Goal: Check status: Check status

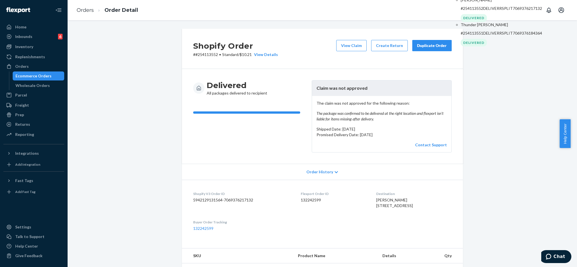
click at [496, 3] on p "[PERSON_NAME]" at bounding box center [501, 0] width 81 height 6
click at [462, 11] on p "#254113552DELIVERRSPLIT7069376217132" at bounding box center [501, 9] width 81 height 6
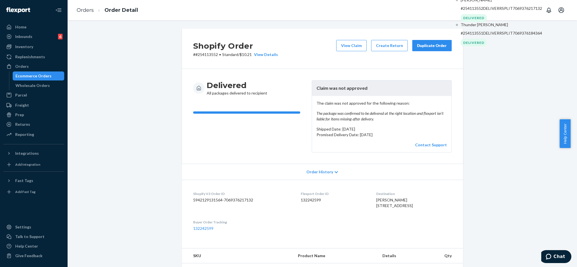
paste input "#25338947"
type input "#253389472"
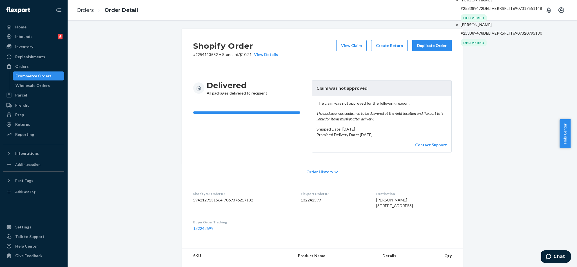
click at [475, 3] on p "[PERSON_NAME]" at bounding box center [501, 0] width 81 height 6
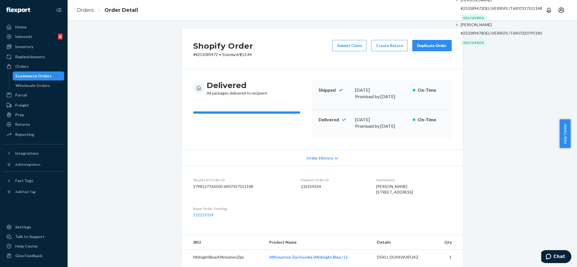
drag, startPoint x: 537, startPoint y: 10, endPoint x: 526, endPoint y: 10, distance: 11.0
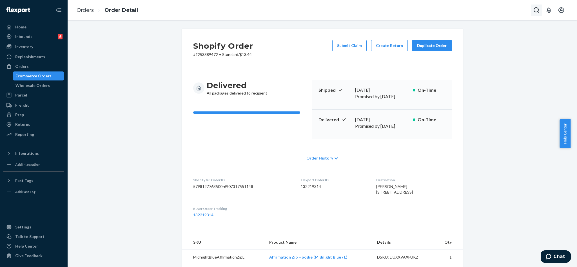
click at [536, 9] on icon "Open Search Box" at bounding box center [536, 10] width 7 height 7
click at [483, 9] on input "Search Input" at bounding box center [494, 10] width 69 height 6
type input "#253671368"
click at [477, 11] on div "[PERSON_NAME] #253671368DELIVERRSPLIT6966358605868" at bounding box center [501, 4] width 81 height 14
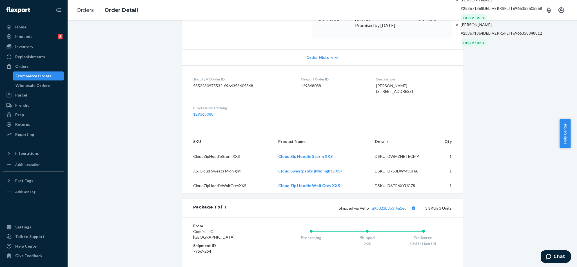
scroll to position [127, 0]
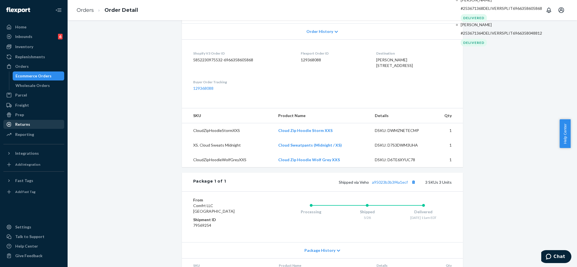
drag, startPoint x: 33, startPoint y: 124, endPoint x: 40, endPoint y: 117, distance: 10.2
click at [33, 123] on div "Returns" at bounding box center [34, 125] width 60 height 8
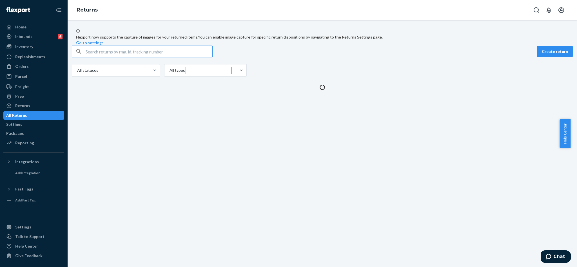
click at [125, 57] on input "text" at bounding box center [149, 51] width 127 height 11
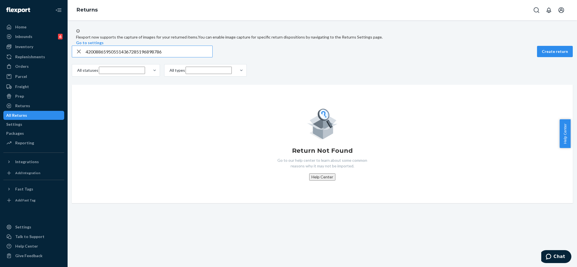
type input "420088659505514367285196898786"
drag, startPoint x: 82, startPoint y: 64, endPoint x: 83, endPoint y: 61, distance: 3.1
click at [82, 57] on icon "button" at bounding box center [78, 51] width 7 height 11
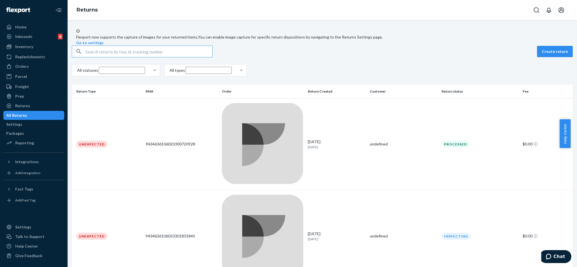
click at [112, 57] on input "text" at bounding box center [149, 51] width 127 height 11
paste input "9434636208303303884269"
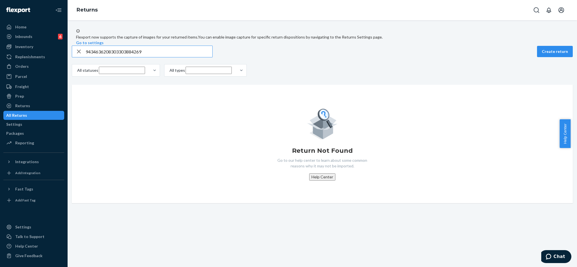
type input "9434636208303303884269"
click at [81, 57] on icon "button" at bounding box center [78, 51] width 7 height 11
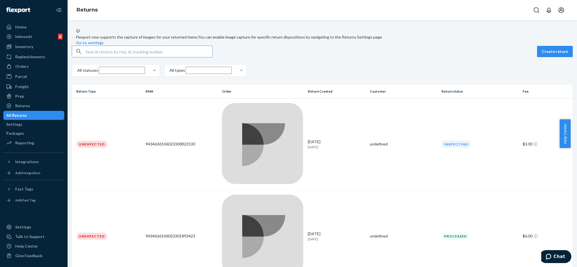
click at [100, 57] on input "text" at bounding box center [149, 51] width 127 height 11
paste input "9434636106023301344741"
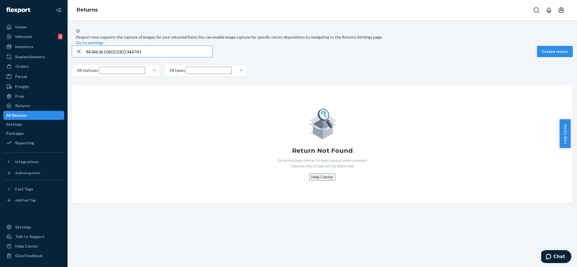
type input "9434636106023301344741"
click at [534, 11] on icon "Open Search Box" at bounding box center [536, 10] width 7 height 7
click at [500, 11] on input "Search Input" at bounding box center [494, 10] width 69 height 6
type input "#254476883"
click at [482, 11] on p "#254476883DELIVERRSPLIT7111169081388" at bounding box center [501, 9] width 81 height 6
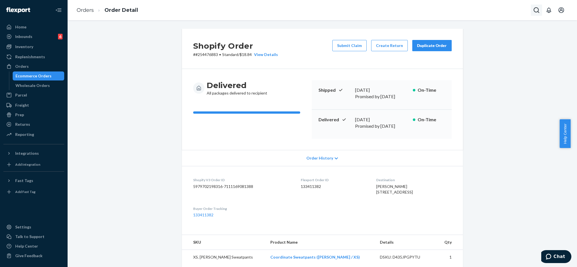
click at [536, 9] on icon "Open Search Box" at bounding box center [536, 10] width 7 height 7
click at [500, 8] on input "Search Input" at bounding box center [494, 10] width 69 height 6
type input "254332643"
click at [482, 3] on p "[PERSON_NAME]" at bounding box center [501, 0] width 81 height 6
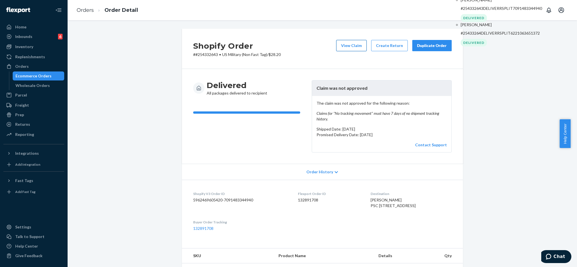
click at [351, 46] on button "View Claim" at bounding box center [351, 45] width 30 height 11
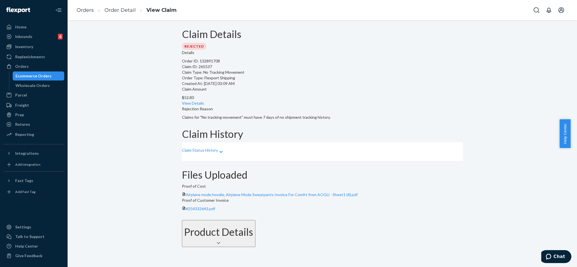
scroll to position [20, 0]
click at [215, 206] on span "#254332643.pdf" at bounding box center [200, 208] width 29 height 5
click at [536, 12] on icon "Open Search Box" at bounding box center [536, 10] width 7 height 7
click at [508, 13] on input "Search Input" at bounding box center [494, 10] width 69 height 6
type input "#254155155"
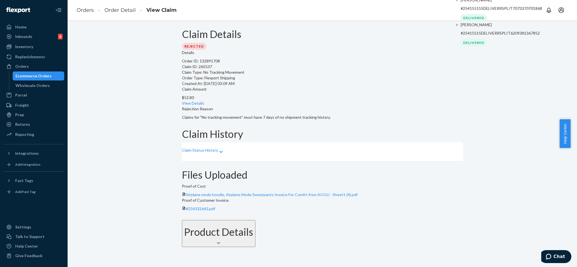
click at [486, 3] on p "[PERSON_NAME]" at bounding box center [501, 0] width 81 height 6
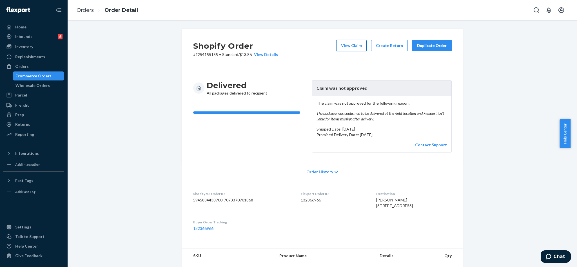
click at [354, 48] on button "View Claim" at bounding box center [351, 45] width 30 height 11
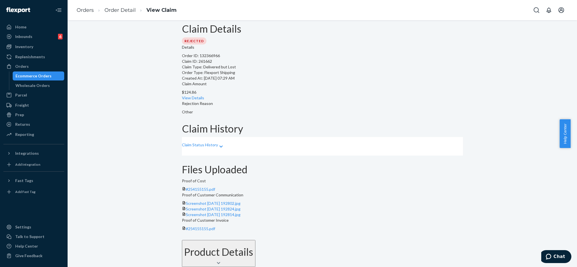
scroll to position [56, 0]
click at [215, 187] on span "#254155155.pdf" at bounding box center [200, 189] width 29 height 5
click at [533, 14] on button "Open Search Box" at bounding box center [536, 10] width 11 height 11
click at [497, 12] on input "Search Input" at bounding box center [494, 10] width 69 height 6
type input "54266057"
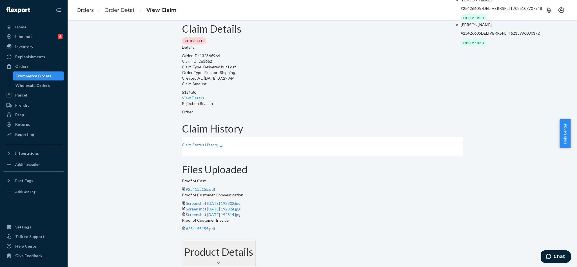
click at [478, 3] on p "[PERSON_NAME]" at bounding box center [501, 0] width 81 height 6
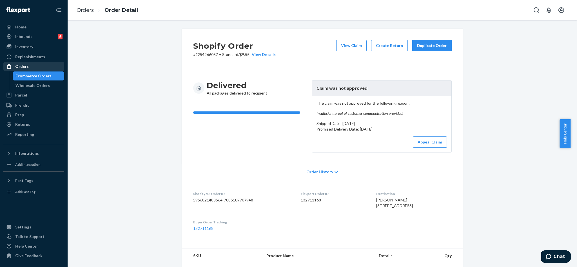
click at [32, 66] on div "Orders" at bounding box center [34, 67] width 60 height 8
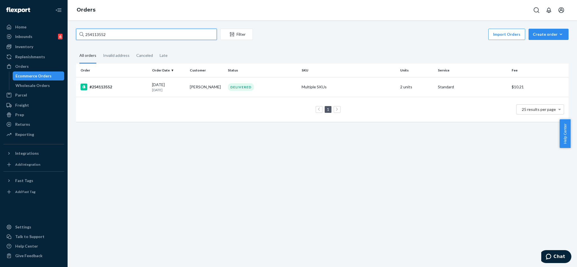
click at [131, 37] on input "254113552" at bounding box center [146, 34] width 141 height 11
paste input "87364"
type input "254187364"
click at [133, 86] on div "#254187364" at bounding box center [114, 87] width 67 height 7
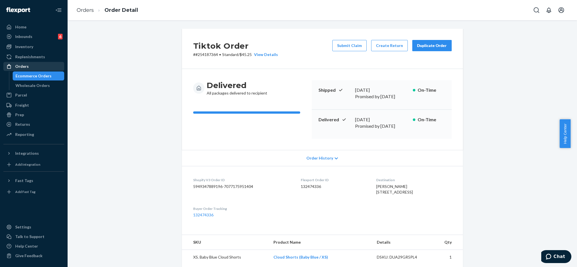
click at [33, 68] on div "Orders" at bounding box center [34, 67] width 60 height 8
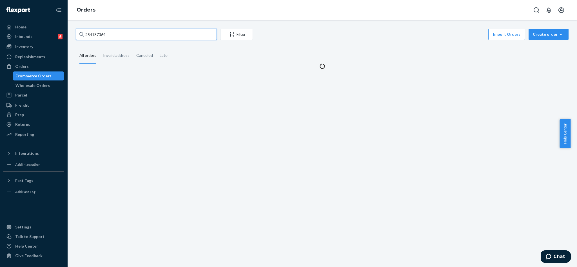
click at [161, 36] on input "254187364" at bounding box center [146, 34] width 141 height 11
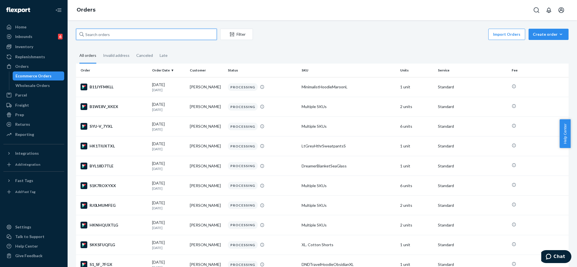
paste input "[PERSON_NAME]"
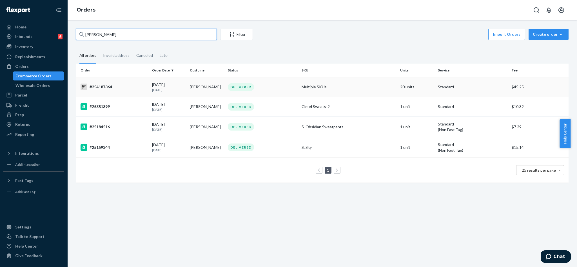
type input "[PERSON_NAME]"
click at [275, 89] on div "DELIVERED" at bounding box center [263, 87] width 72 height 8
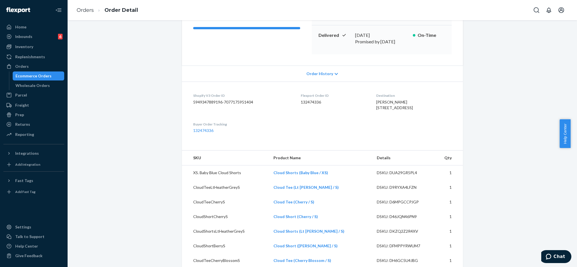
scroll to position [42, 0]
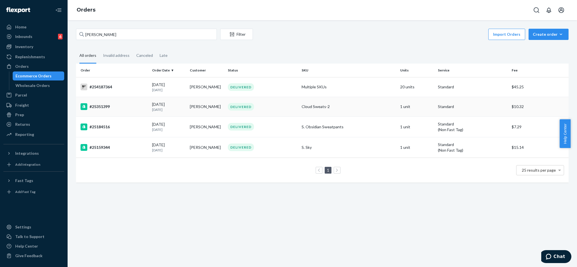
click at [136, 108] on div "#25351399" at bounding box center [114, 106] width 67 height 7
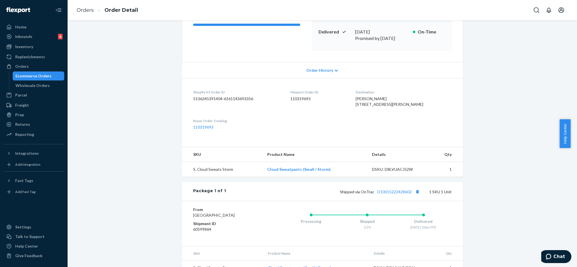
scroll to position [106, 0]
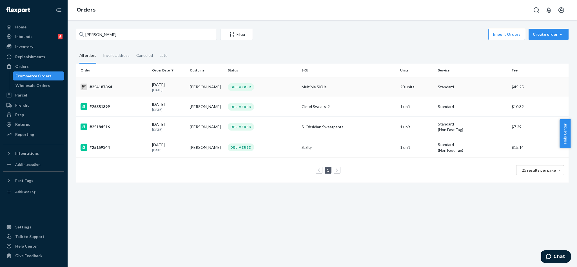
click at [130, 90] on div "#254187364" at bounding box center [114, 87] width 67 height 7
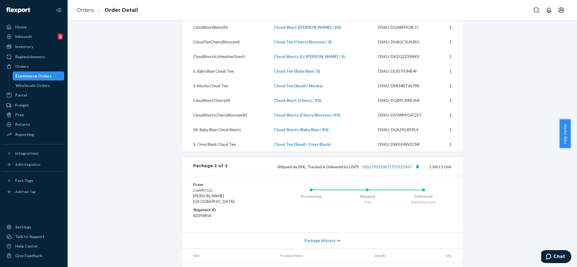
scroll to position [790, 0]
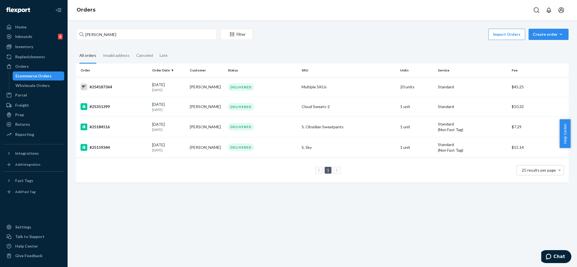
click at [392, 8] on div "Orders" at bounding box center [322, 10] width 509 height 20
click at [529, 12] on div "Orders" at bounding box center [322, 10] width 509 height 20
click at [535, 10] on icon "Open Search Box" at bounding box center [536, 10] width 7 height 7
click at [496, 9] on input "Search Input" at bounding box center [494, 10] width 69 height 6
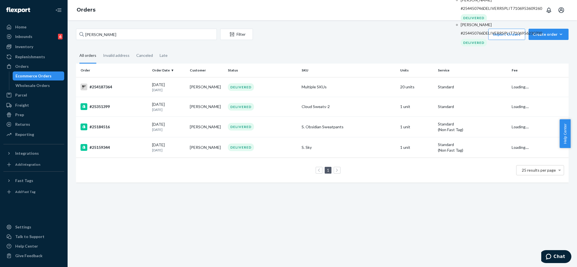
type input "254450746"
click at [480, 3] on p "[PERSON_NAME]" at bounding box center [501, 0] width 81 height 6
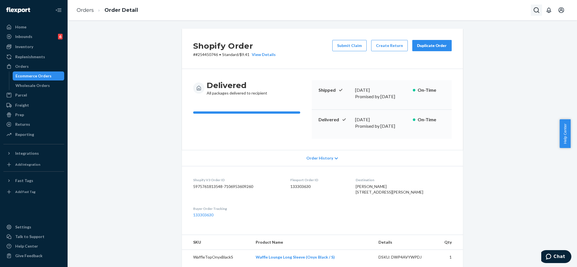
click at [533, 12] on icon "Open Search Box" at bounding box center [536, 10] width 7 height 7
click at [519, 8] on input "Search Input" at bounding box center [494, 10] width 69 height 6
click at [473, 3] on p "[PERSON_NAME]" at bounding box center [501, 0] width 81 height 6
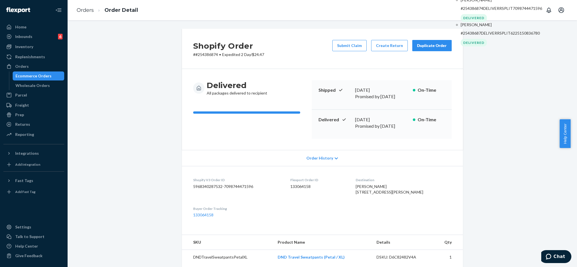
paste input "425116"
click at [480, 11] on p "#254425116DELIVERRSPLIT7103333236780" at bounding box center [501, 9] width 81 height 6
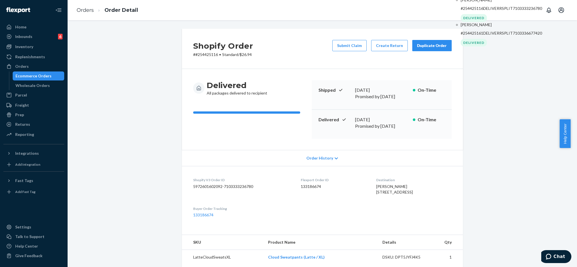
paste input "388179"
type input "254388179"
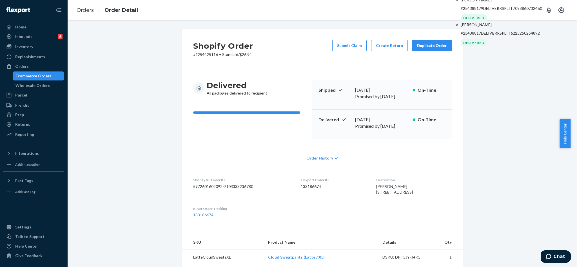
click at [483, 11] on div "[PERSON_NAME] #254388179DELIVERRSPLIT7098860732460" at bounding box center [501, 4] width 81 height 14
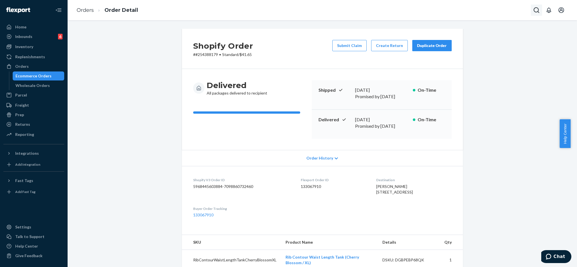
click at [535, 13] on icon "Open Search Box" at bounding box center [536, 10] width 7 height 7
click at [512, 10] on input "Search Input" at bounding box center [494, 10] width 69 height 6
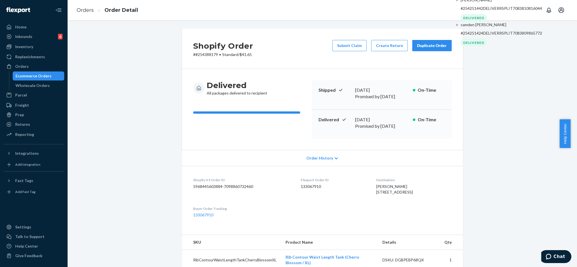
type input "#254251442"
click at [478, 11] on p "#254251442DELIVERRSPLIT7083810816044" at bounding box center [501, 9] width 81 height 6
